Goal: Task Accomplishment & Management: Use online tool/utility

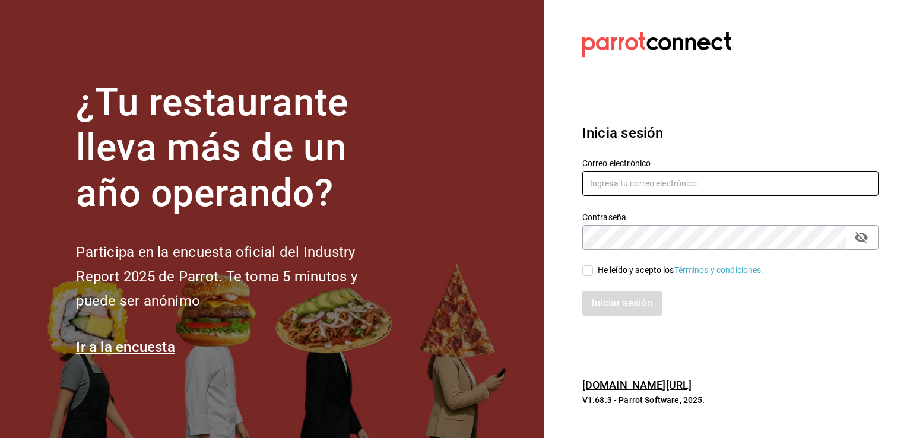
type input "tadeo.villi91@gmail.com"
click at [590, 270] on input "He leído y acepto los Términos y condiciones." at bounding box center [588, 270] width 11 height 11
checkbox input "true"
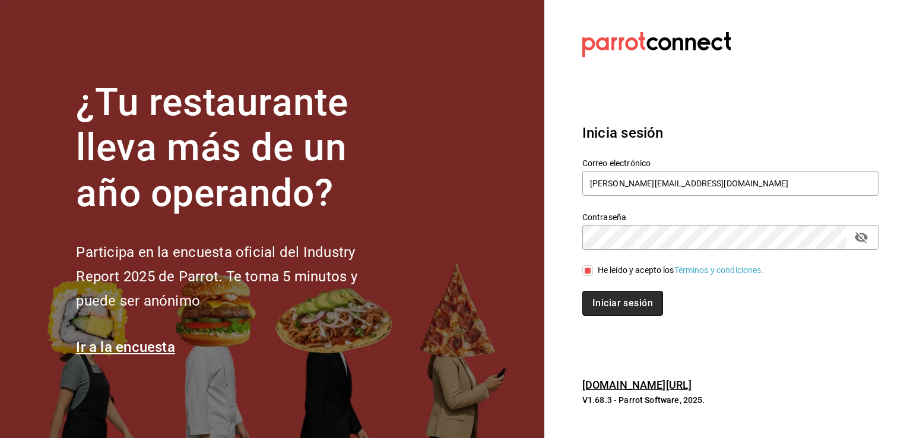
click at [606, 305] on button "Iniciar sesión" at bounding box center [623, 303] width 81 height 25
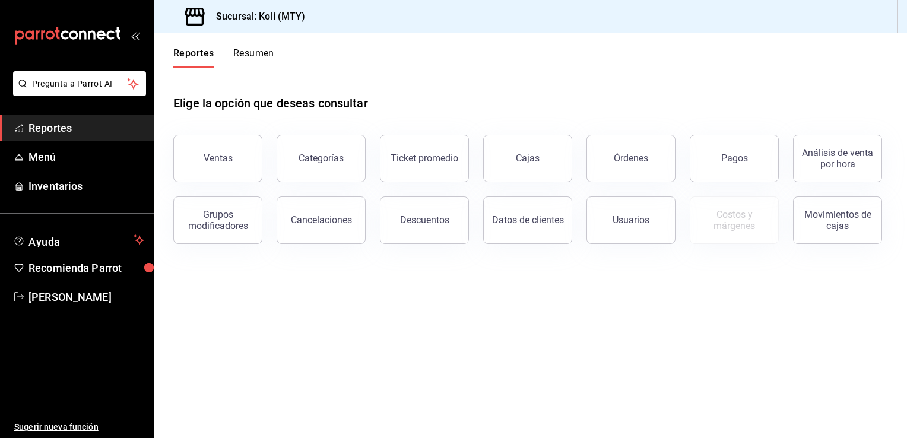
click at [603, 289] on main "Elige la opción que deseas consultar Ventas Categorías Ticket promedio Cajas Ór…" at bounding box center [530, 253] width 753 height 371
click at [222, 175] on button "Ventas" at bounding box center [217, 159] width 89 height 48
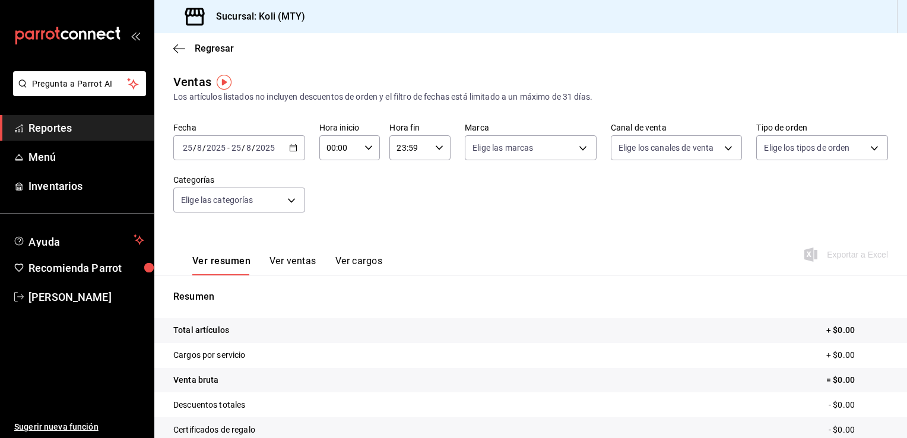
click at [295, 151] on \(Stroke\) "button" at bounding box center [293, 148] width 7 height 7
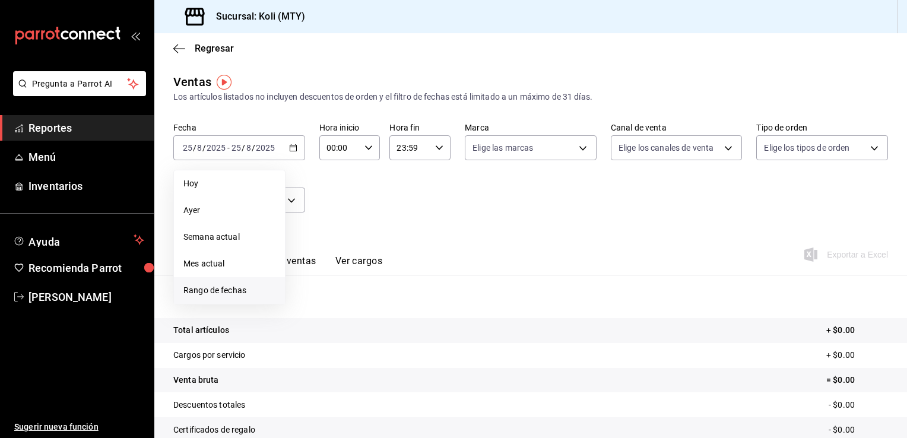
click at [249, 295] on span "Rango de fechas" at bounding box center [229, 290] width 92 height 12
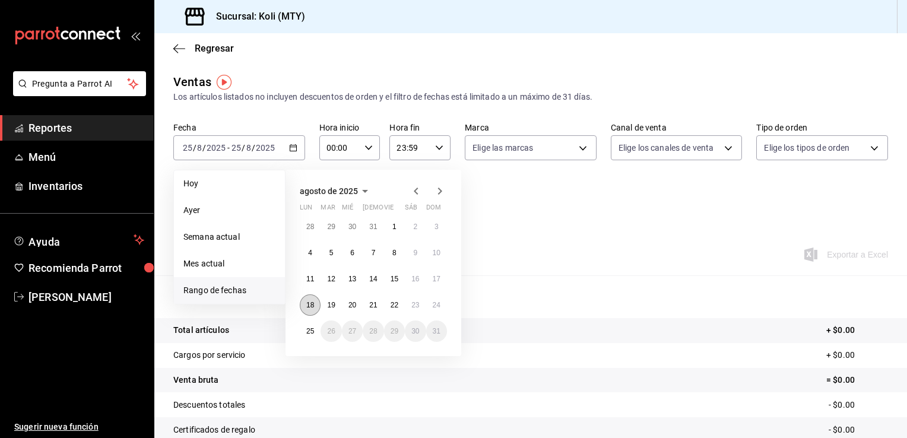
click at [306, 305] on abbr "18" at bounding box center [310, 305] width 8 height 8
click at [438, 305] on abbr "24" at bounding box center [437, 305] width 8 height 8
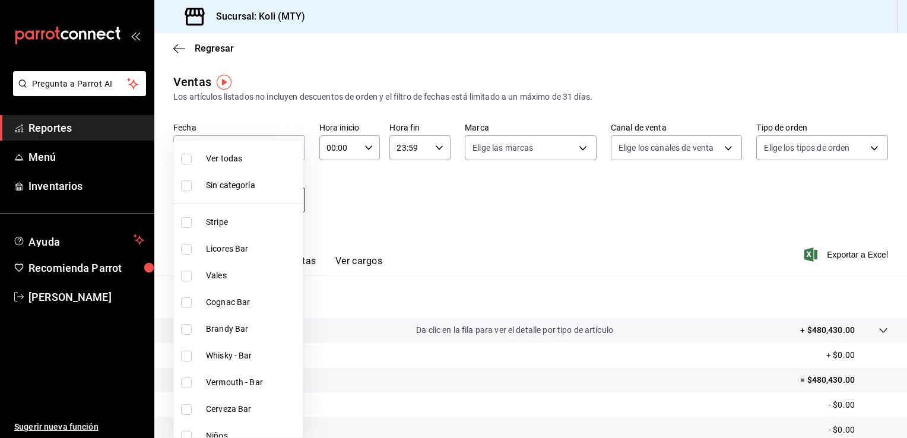
click at [296, 203] on body "Pregunta a Parrot AI Reportes Menú Inventarios Ayuda Recomienda Parrot [PERSON_…" at bounding box center [453, 219] width 907 height 438
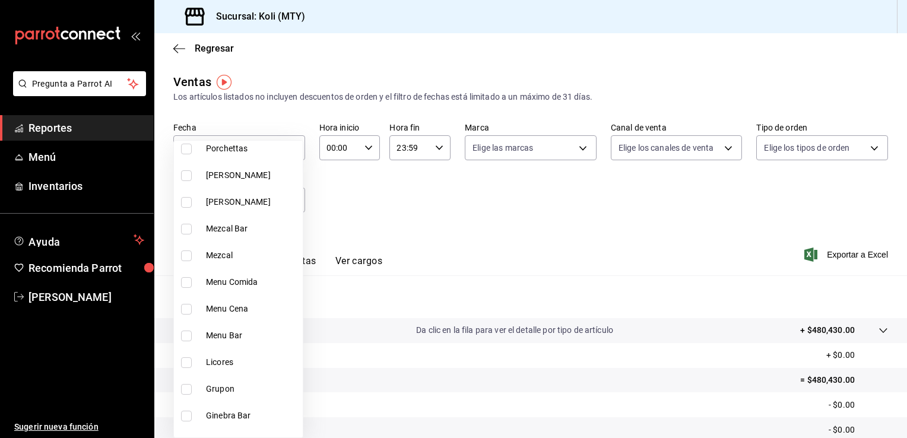
scroll to position [808, 0]
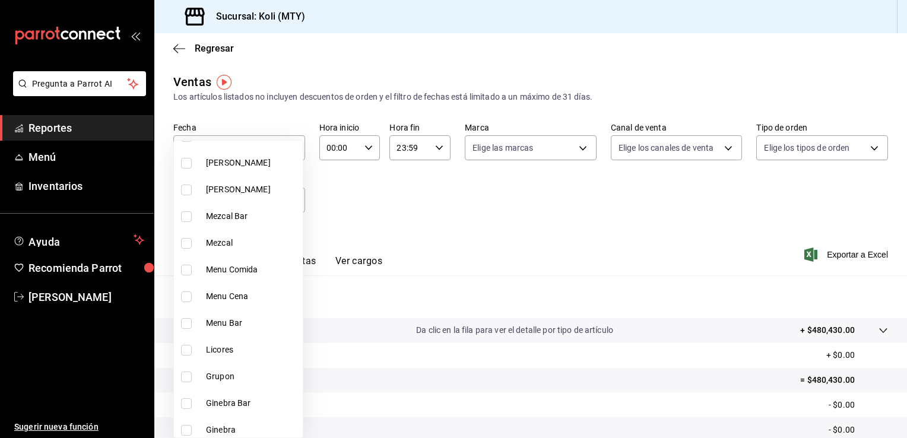
click at [218, 265] on span "Menu Comida" at bounding box center [252, 270] width 92 height 12
type input "809a0be8-0cec-48e9-a70e-9d8d09706978"
checkbox input "true"
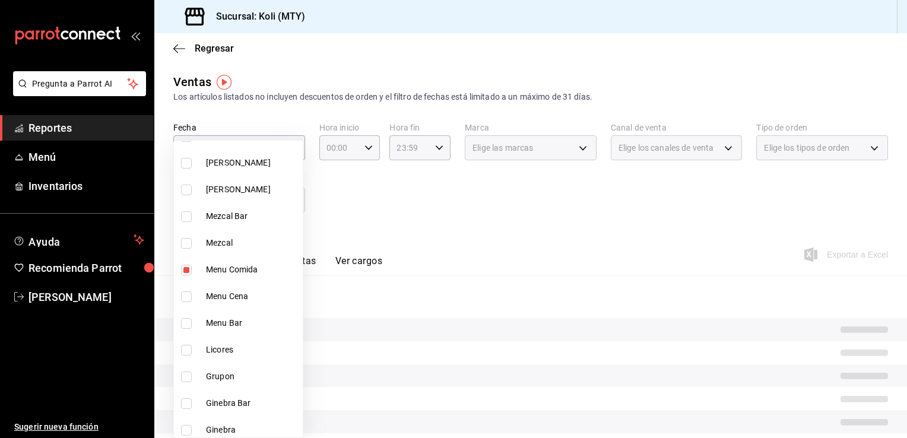
click at [182, 301] on input "checkbox" at bounding box center [186, 297] width 11 height 11
checkbox input "true"
type input "809a0be8-0cec-48e9-a70e-9d8d09706978,55e9f222-9bae-4b0d-8e77-b733cdc624c3"
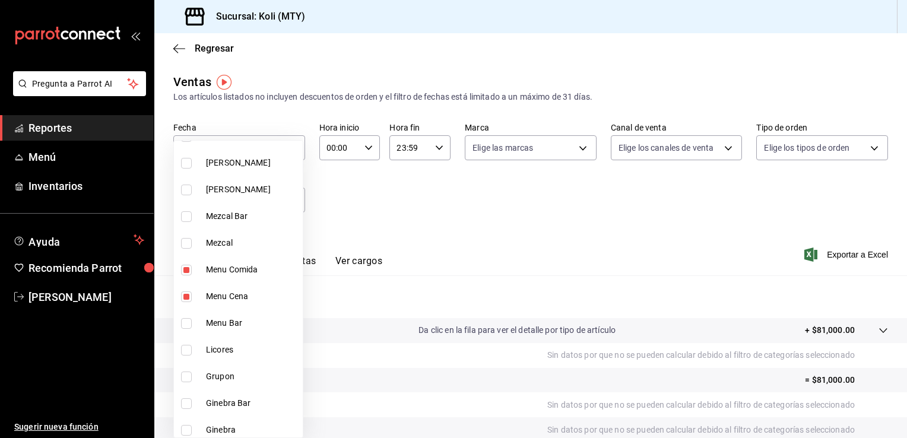
click at [355, 230] on div at bounding box center [453, 219] width 907 height 438
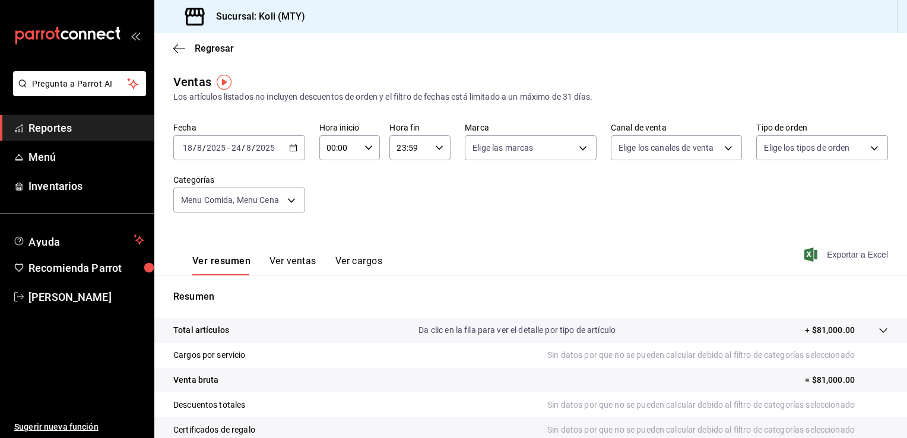
click at [815, 251] on span "Exportar a Excel" at bounding box center [847, 255] width 81 height 14
